Goal: Navigation & Orientation: Find specific page/section

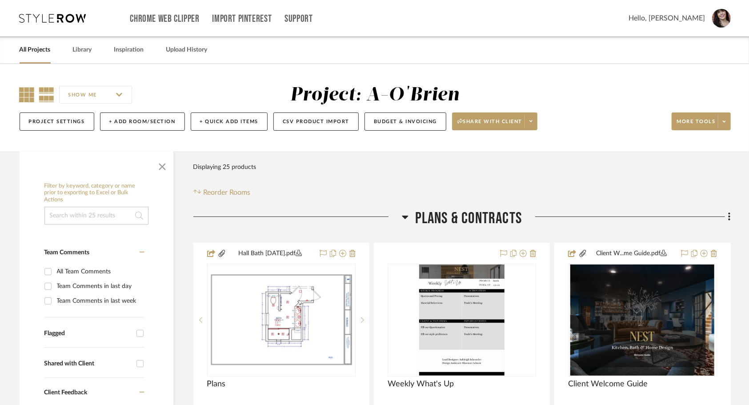
click at [29, 95] on icon at bounding box center [27, 94] width 15 height 15
click at [28, 96] on icon at bounding box center [27, 94] width 15 height 15
click at [41, 49] on link "All Projects" at bounding box center [35, 50] width 31 height 12
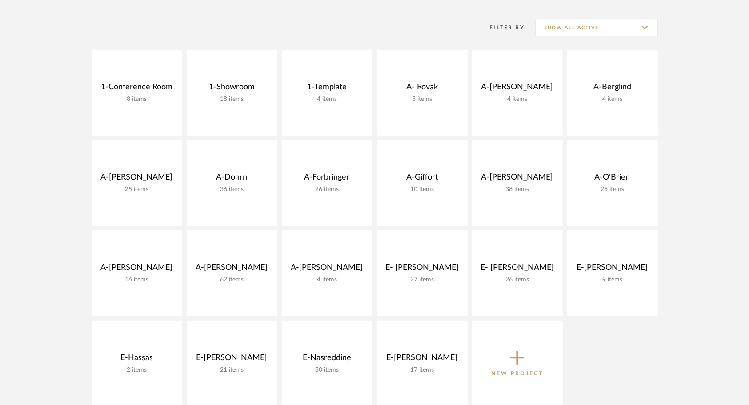
scroll to position [171, 0]
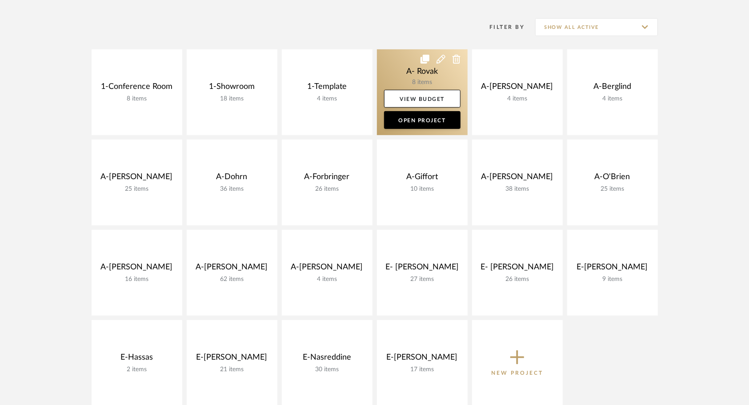
click at [404, 68] on link at bounding box center [422, 92] width 91 height 86
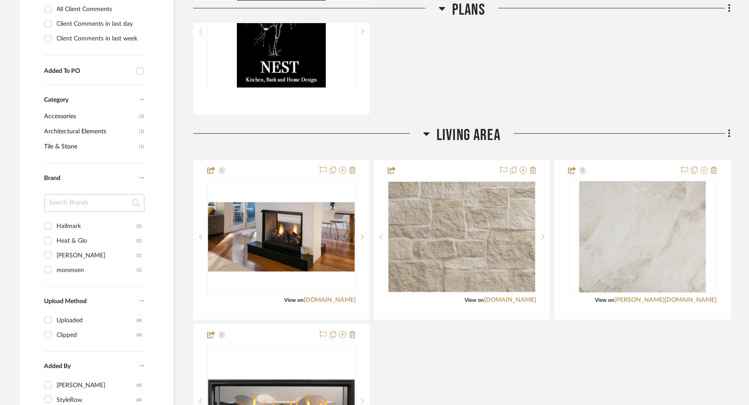
scroll to position [516, 0]
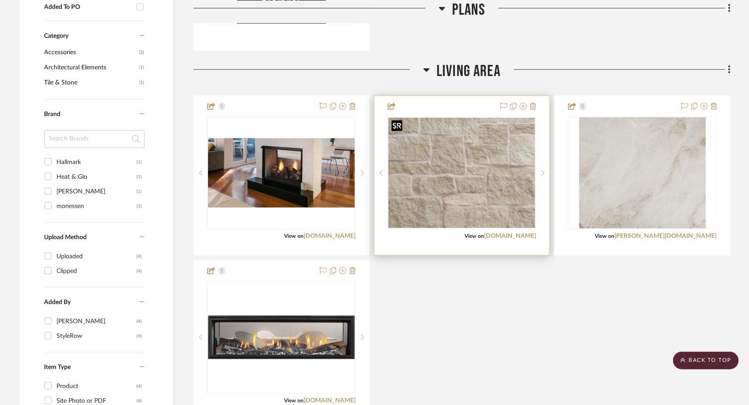
click at [475, 169] on img "0" at bounding box center [461, 173] width 147 height 110
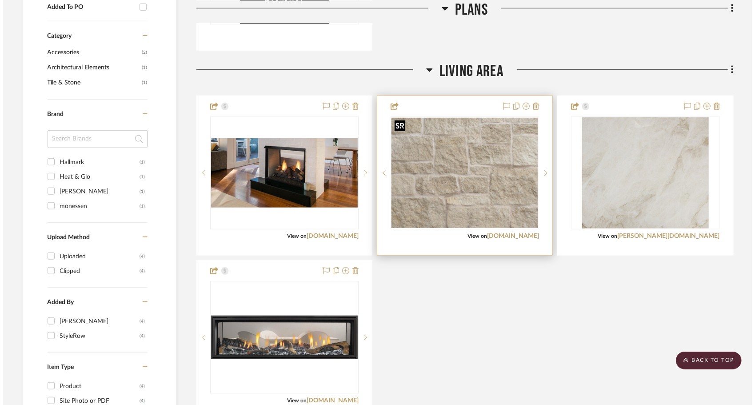
scroll to position [0, 0]
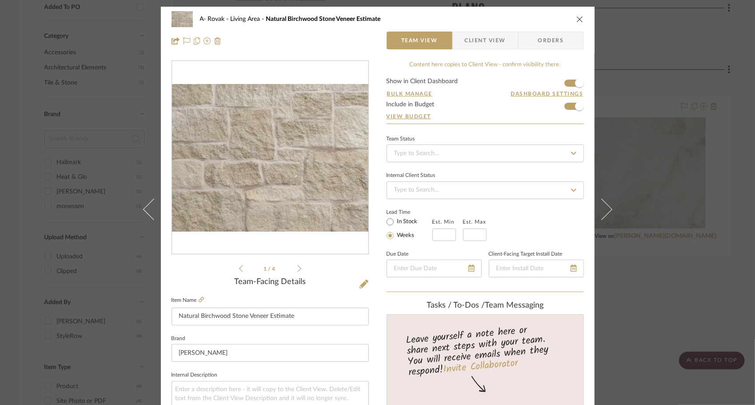
click at [298, 268] on icon at bounding box center [299, 268] width 4 height 8
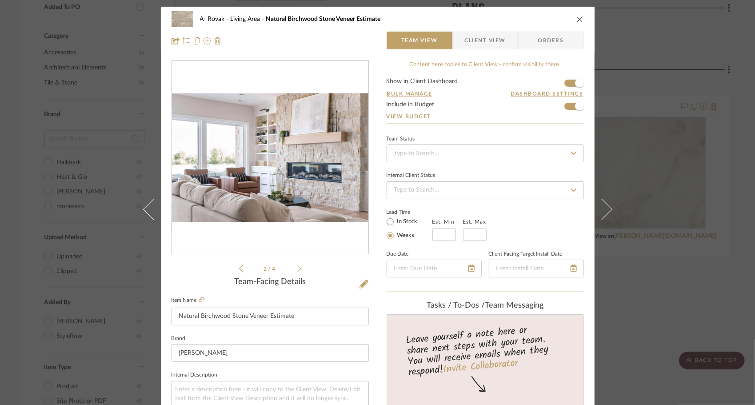
click at [298, 268] on icon at bounding box center [299, 268] width 4 height 8
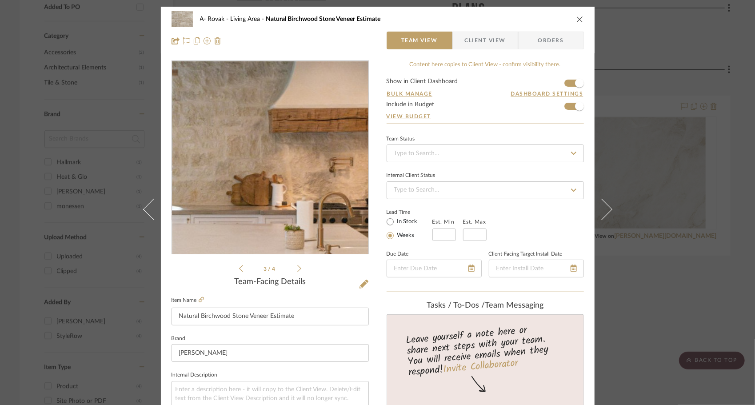
click at [296, 145] on img "2" at bounding box center [270, 157] width 196 height 131
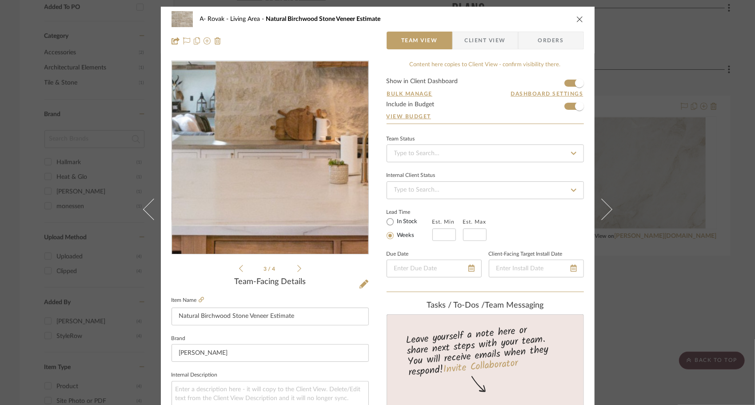
click at [282, 167] on img "2" at bounding box center [270, 157] width 196 height 131
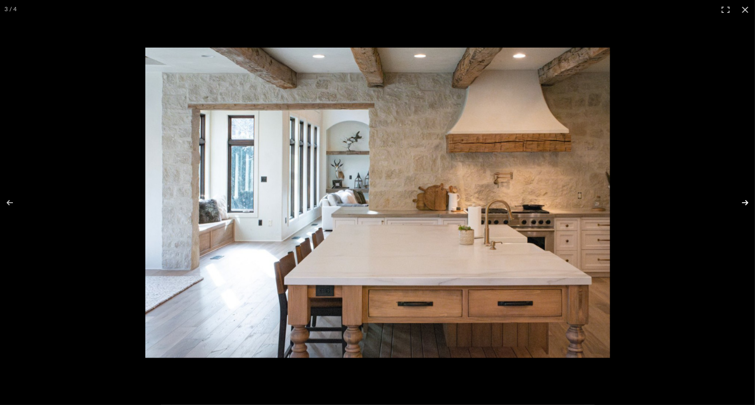
click at [740, 203] on button at bounding box center [739, 202] width 31 height 44
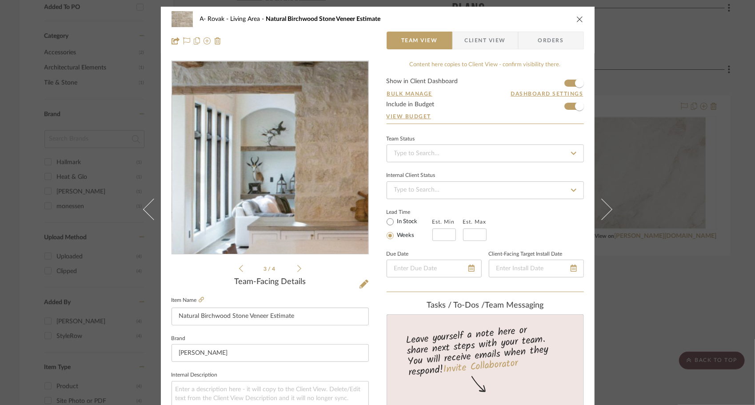
click at [255, 140] on img "2" at bounding box center [270, 157] width 196 height 131
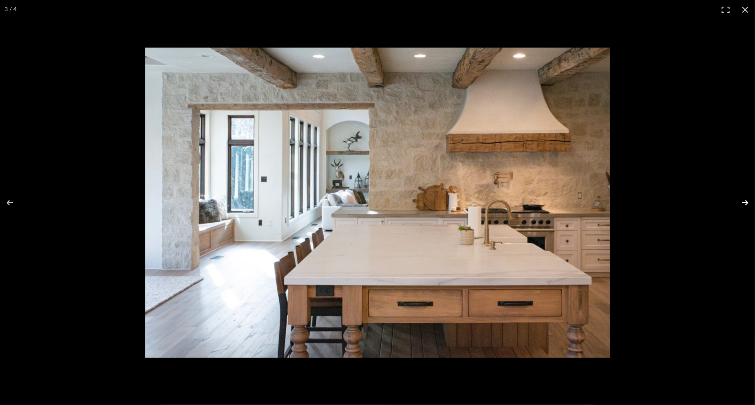
click at [744, 202] on button at bounding box center [739, 202] width 31 height 44
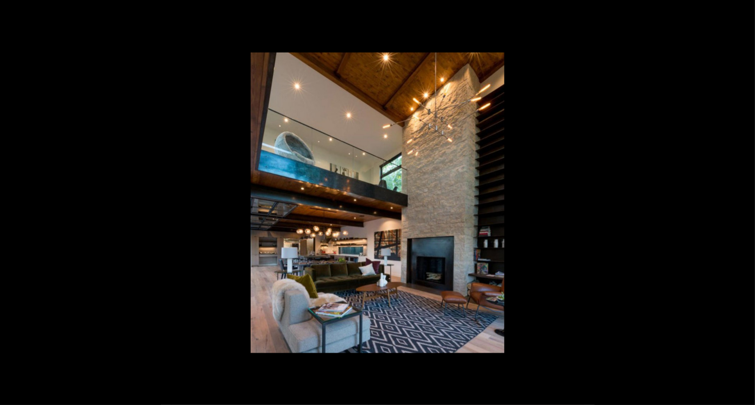
click at [744, 202] on button at bounding box center [739, 202] width 31 height 44
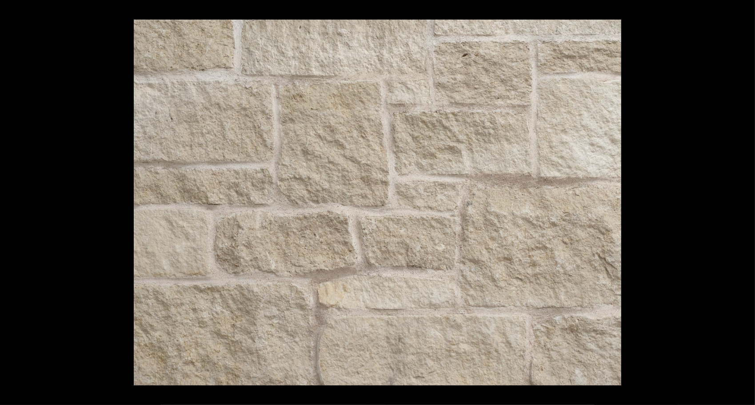
click at [744, 202] on button at bounding box center [739, 202] width 31 height 44
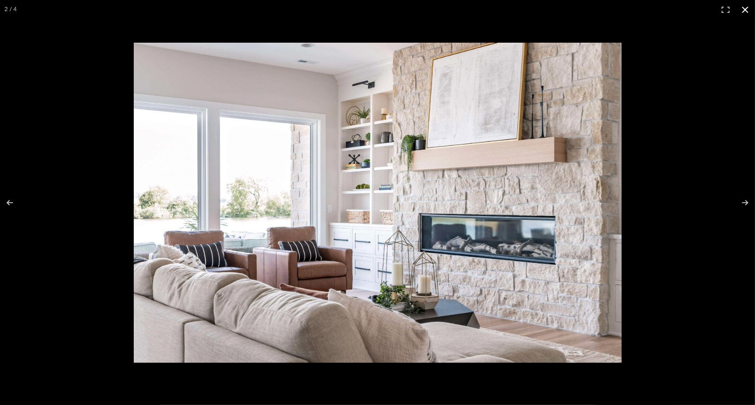
click at [744, 9] on button at bounding box center [745, 10] width 20 height 20
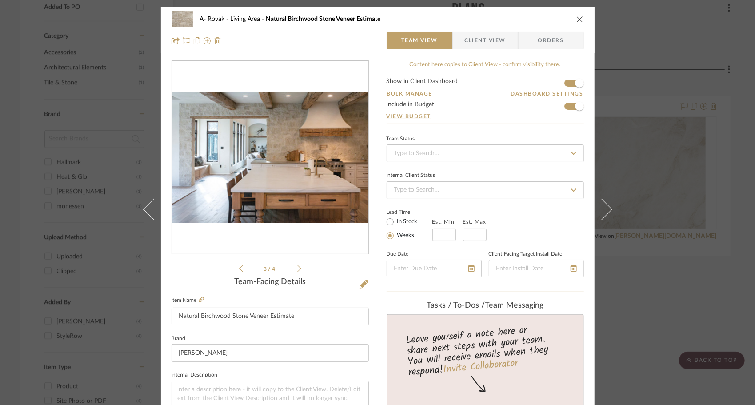
click at [579, 20] on icon "close" at bounding box center [579, 19] width 7 height 7
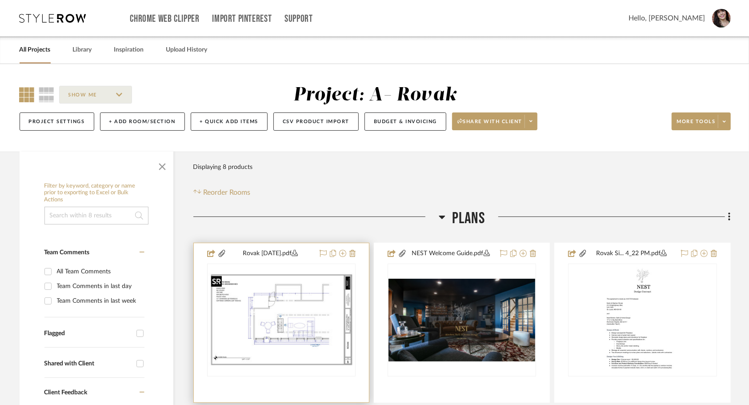
click at [307, 335] on img "0" at bounding box center [281, 319] width 147 height 95
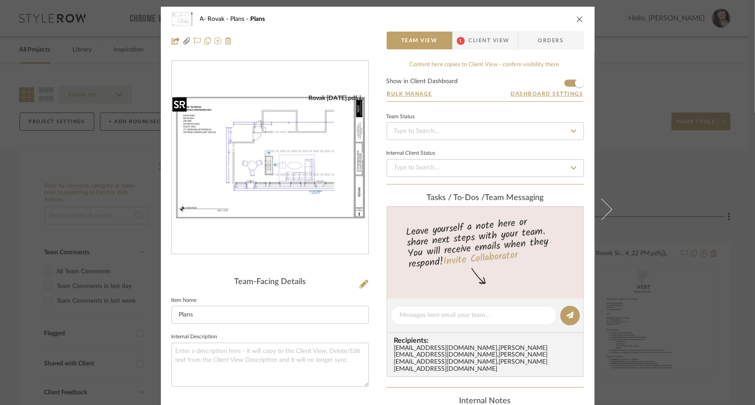
click at [266, 162] on img "0" at bounding box center [270, 157] width 196 height 127
click at [572, 20] on div "A- Rovak Plans Plans" at bounding box center [378, 19] width 412 height 18
click at [577, 20] on icon "close" at bounding box center [579, 19] width 7 height 7
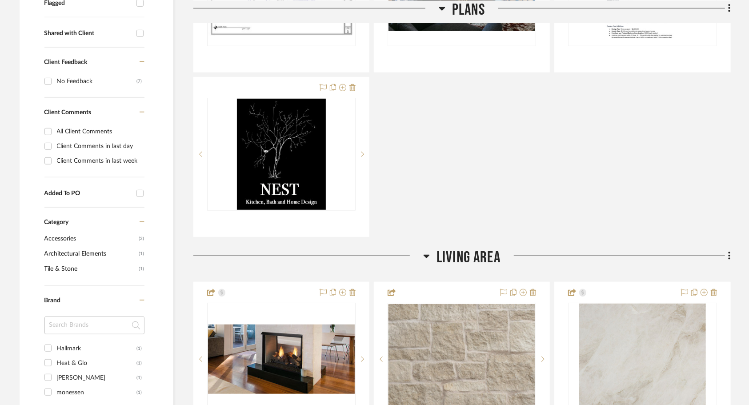
scroll to position [399, 0]
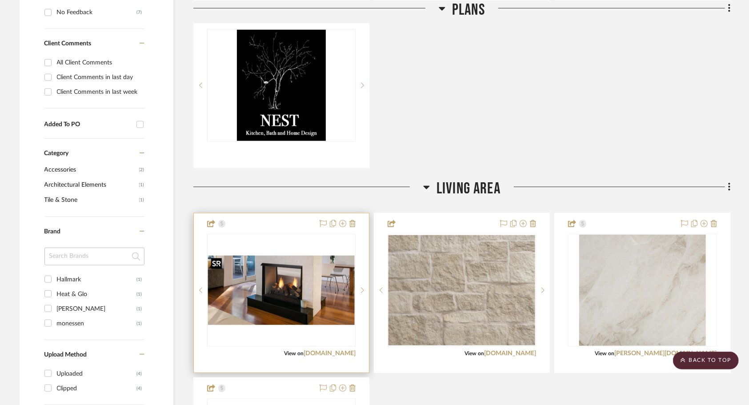
click at [274, 306] on img "0" at bounding box center [281, 291] width 147 height 70
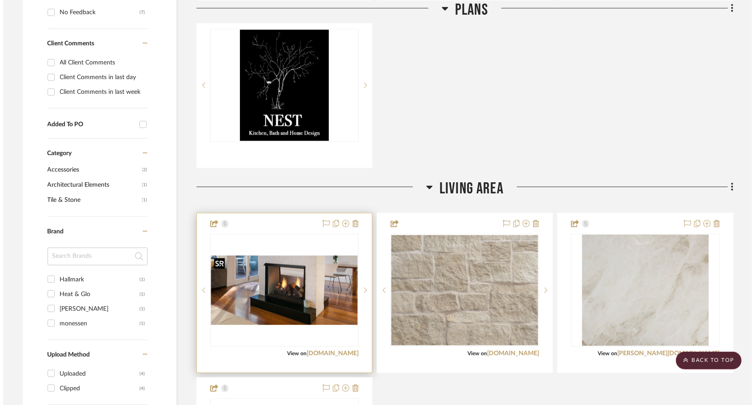
scroll to position [0, 0]
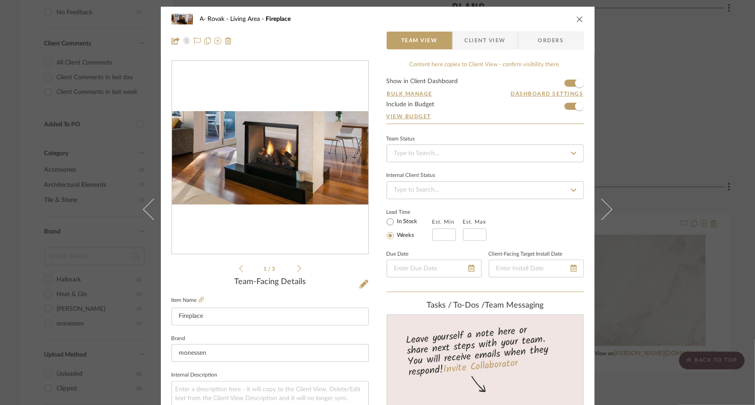
click at [297, 267] on icon at bounding box center [299, 268] width 4 height 7
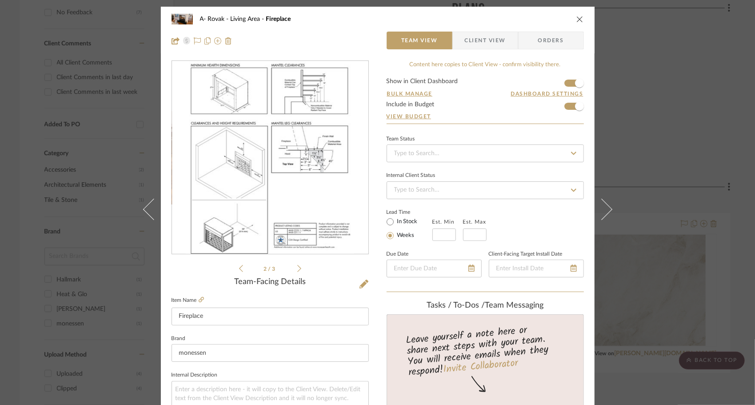
click at [297, 267] on icon at bounding box center [299, 268] width 4 height 7
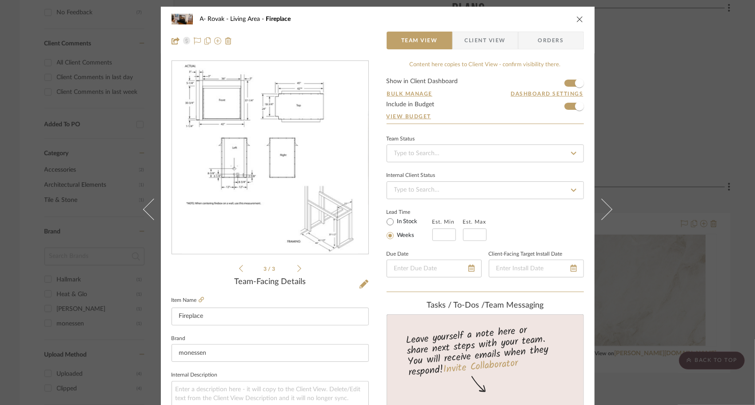
click at [243, 270] on li "3 / 3" at bounding box center [270, 268] width 54 height 11
click at [239, 267] on icon at bounding box center [241, 268] width 4 height 8
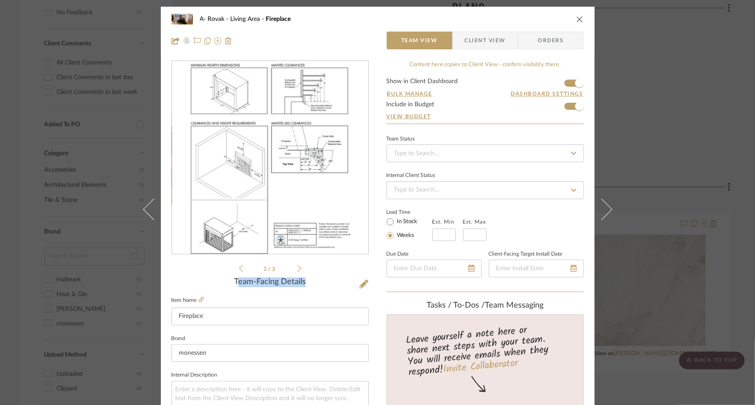
click at [239, 267] on icon at bounding box center [241, 268] width 4 height 7
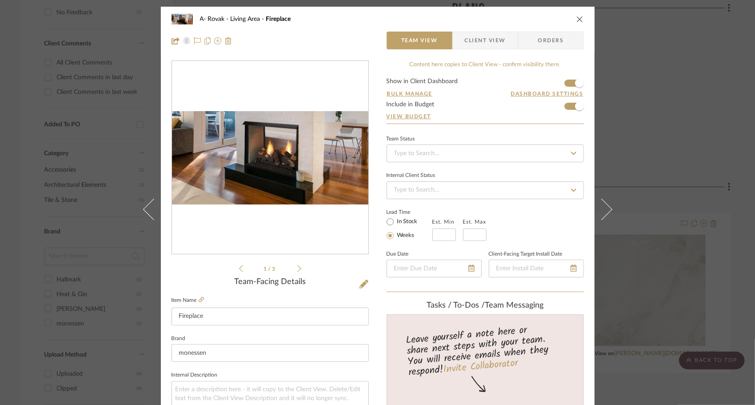
click at [582, 17] on div "A- Rovak Living Area Fireplace Team View Client View Orders" at bounding box center [378, 30] width 434 height 47
click at [578, 19] on icon "close" at bounding box center [579, 19] width 7 height 7
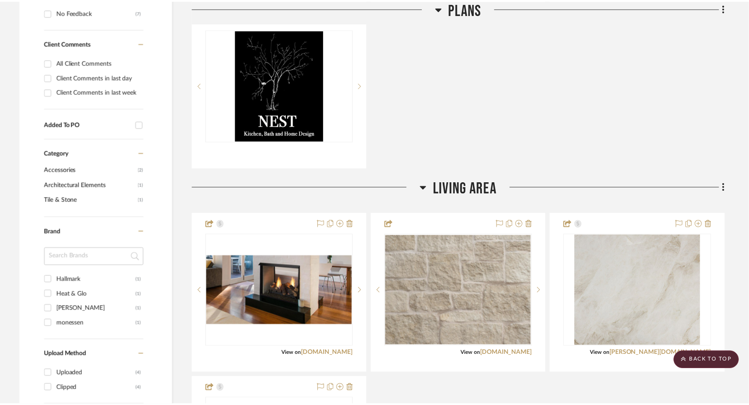
scroll to position [399, 0]
